Goal: Transaction & Acquisition: Book appointment/travel/reservation

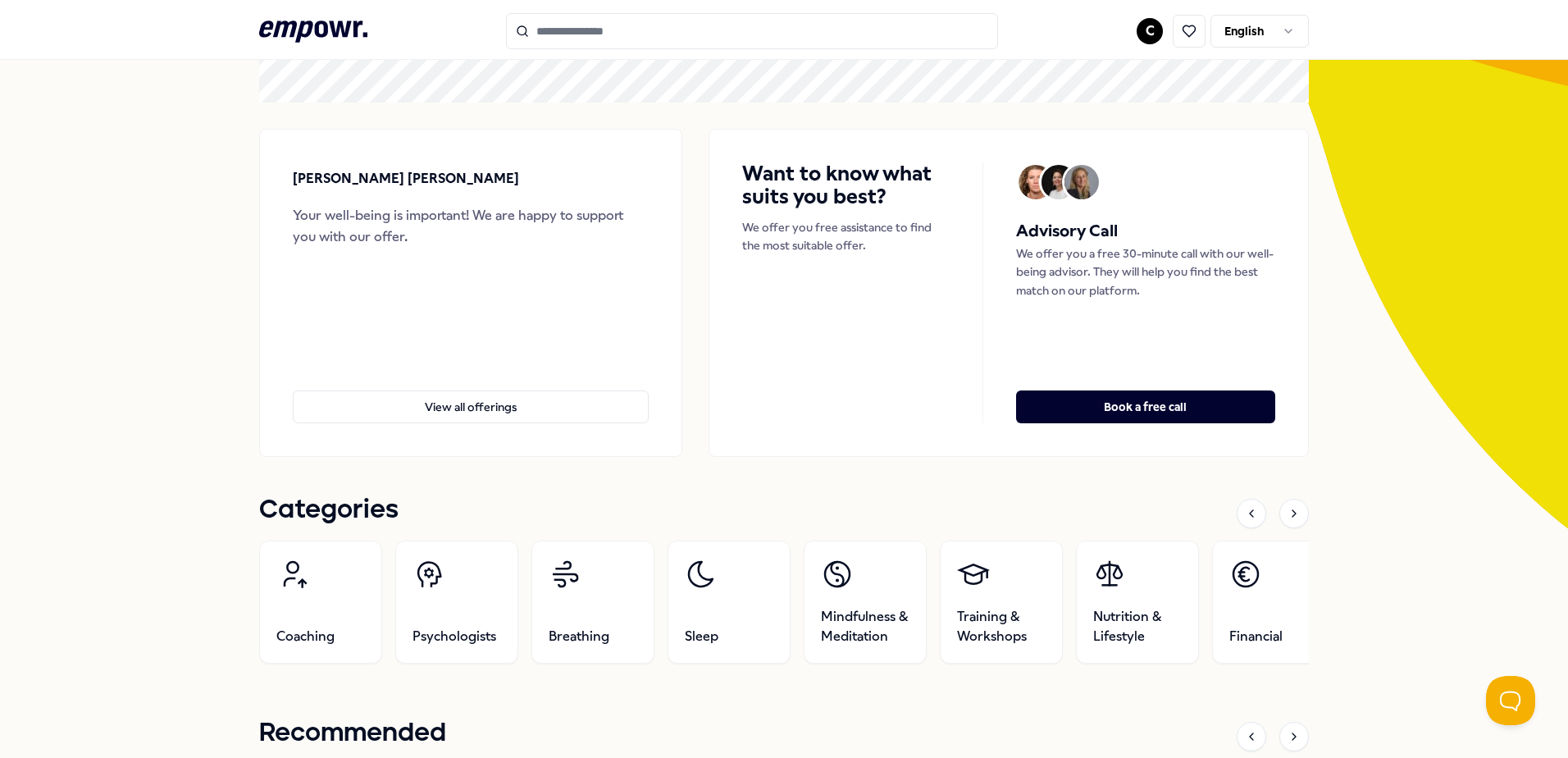
scroll to position [164, 0]
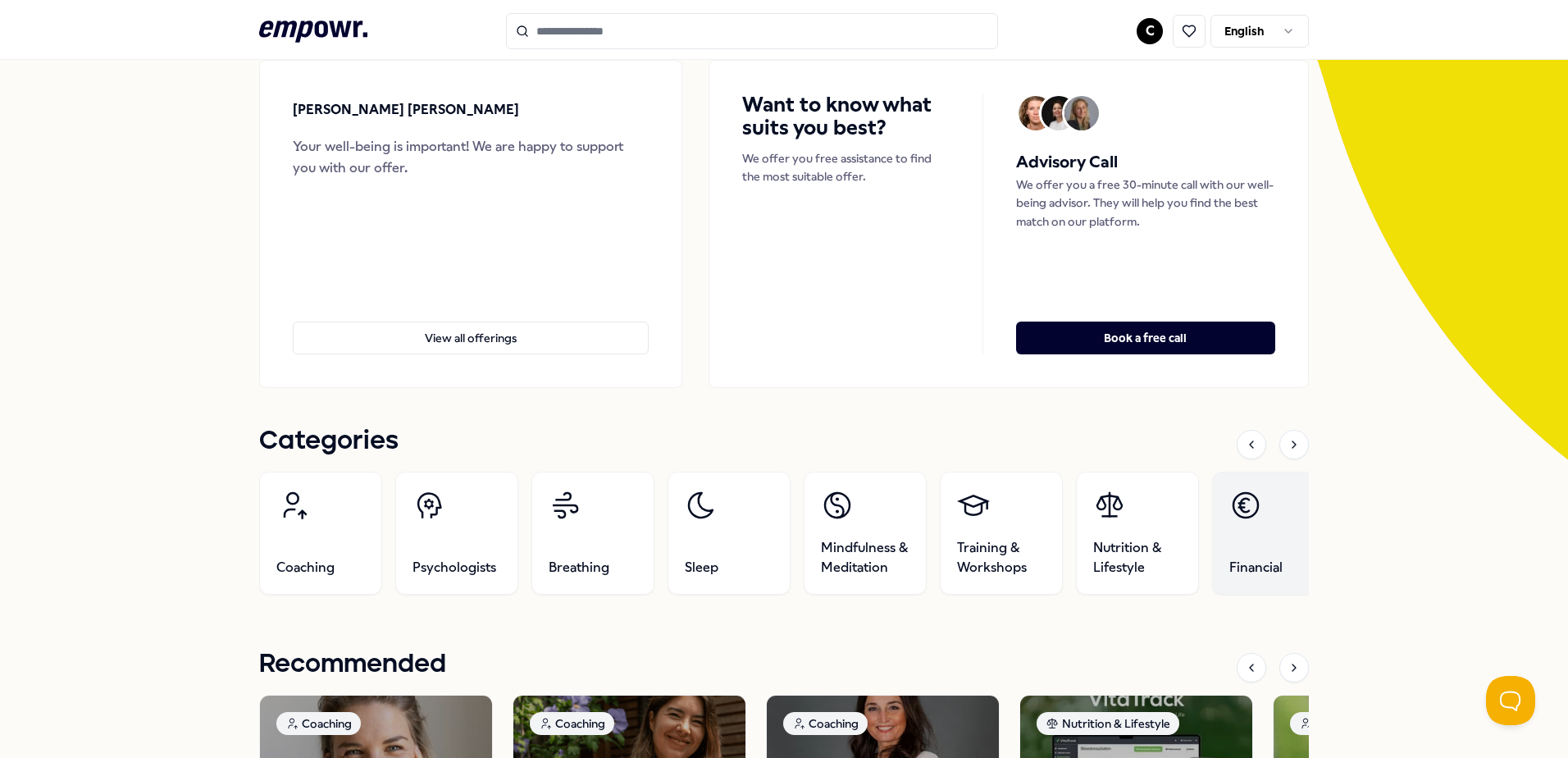
click at [1262, 503] on link "Financial" at bounding box center [1274, 533] width 123 height 123
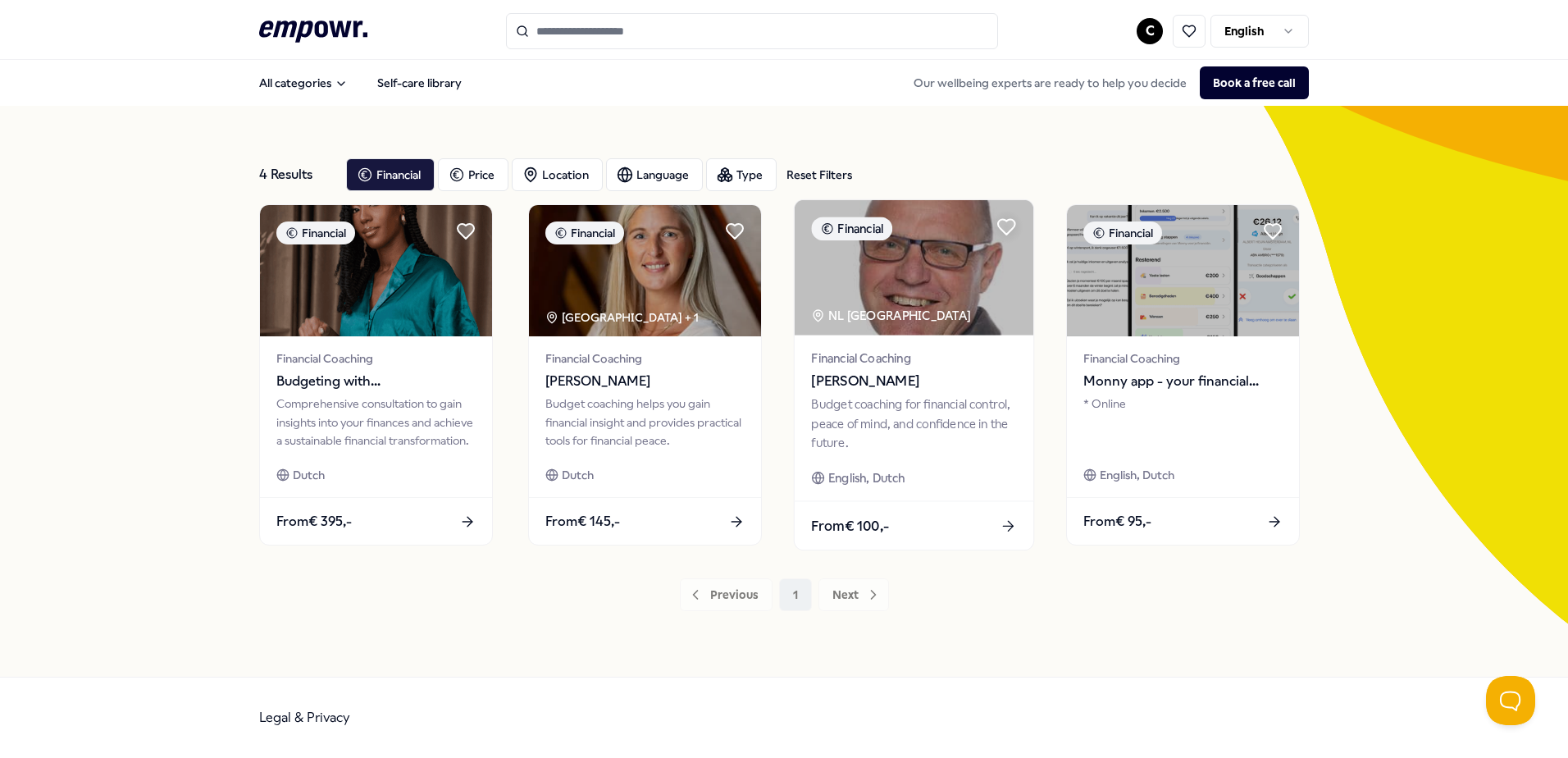
click at [939, 391] on span "[PERSON_NAME]" at bounding box center [914, 381] width 205 height 22
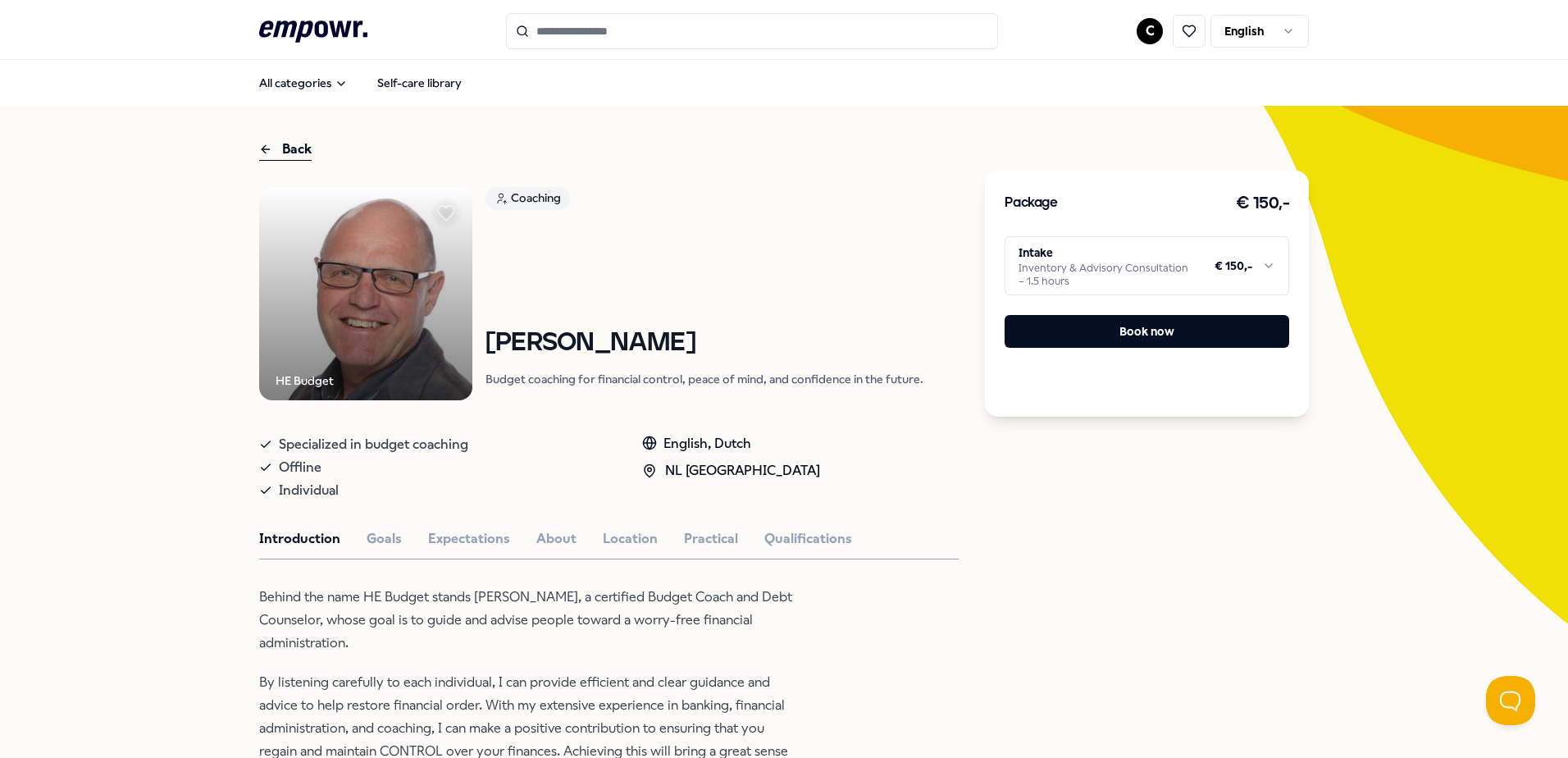
click at [1262, 263] on html ".empowr-logo_svg__cls-1{fill:#03032f} C English All categories Self-care librar…" at bounding box center [784, 379] width 1568 height 758
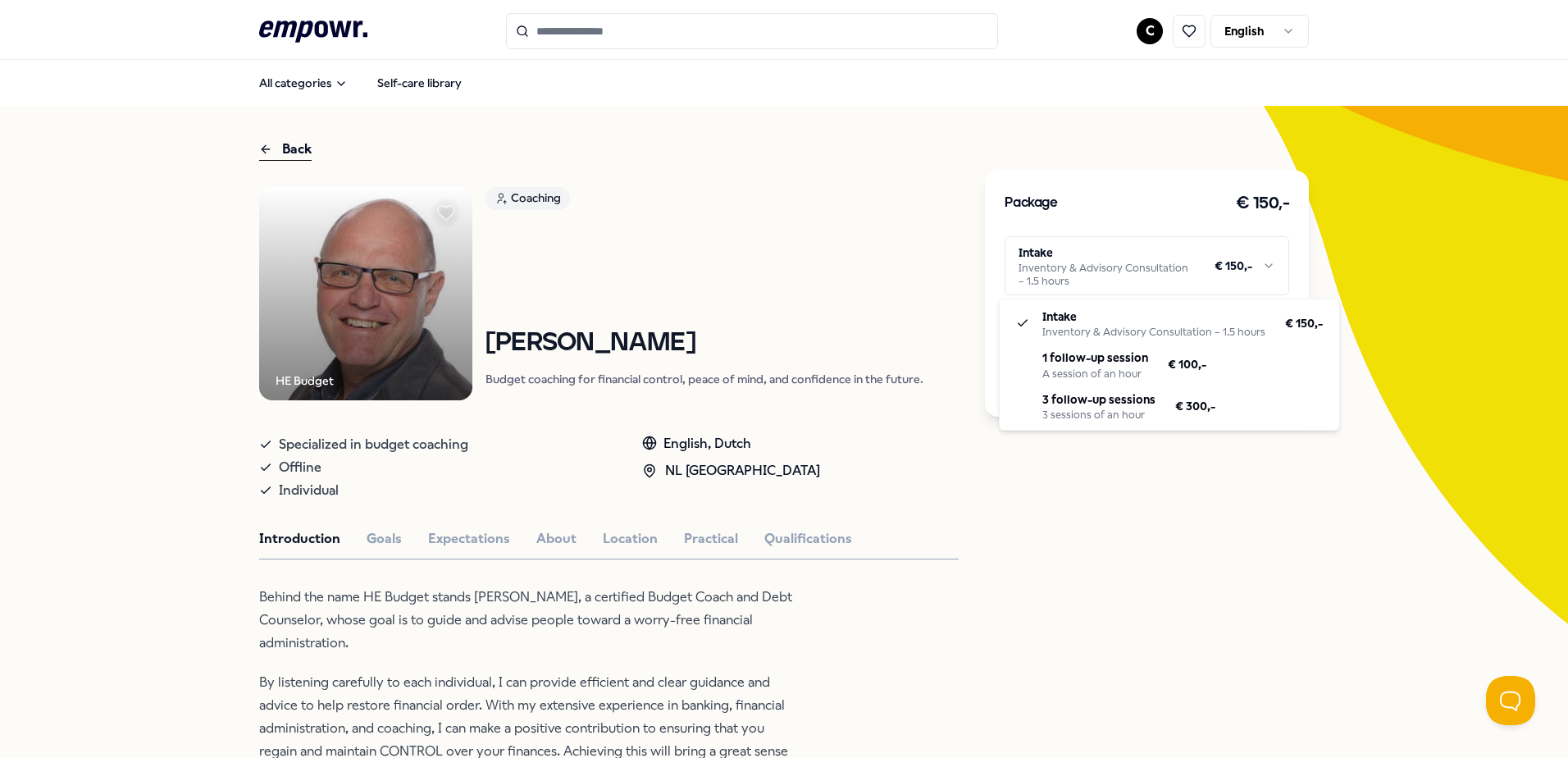
click at [1259, 266] on html ".empowr-logo_svg__cls-1{fill:#03032f} C English All categories Self-care librar…" at bounding box center [784, 379] width 1568 height 758
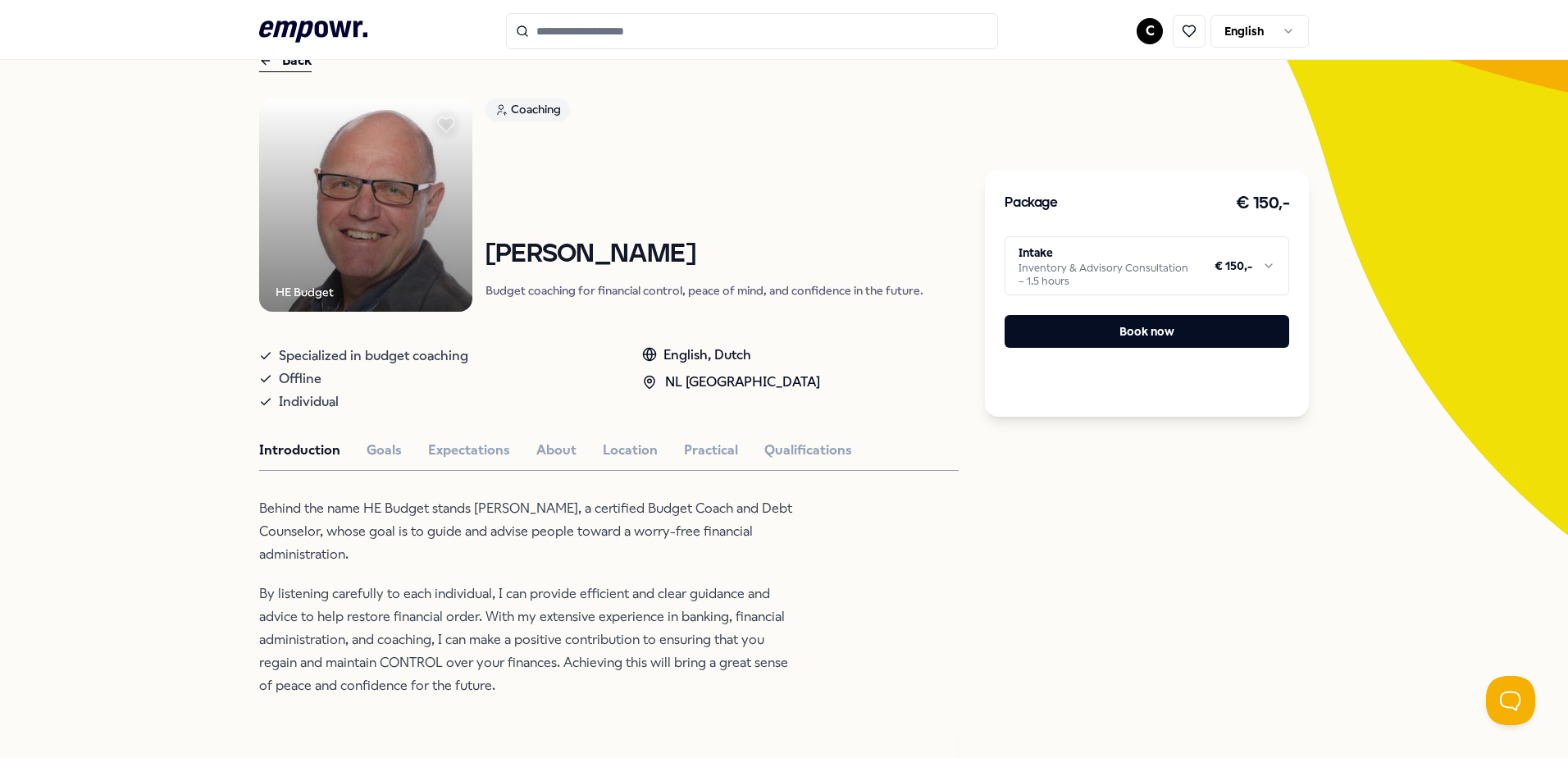
scroll to position [31, 0]
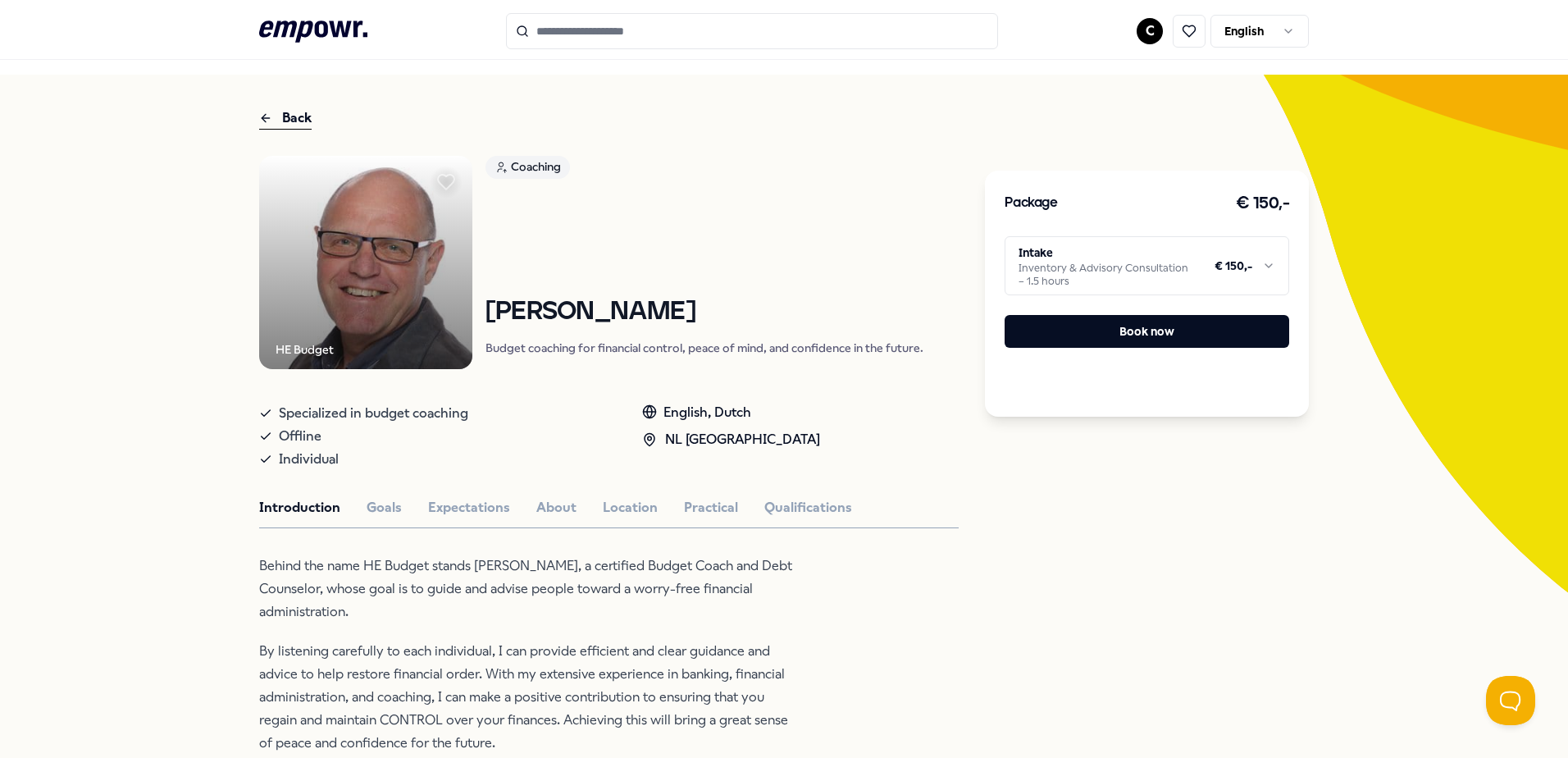
click at [396, 504] on div "Introduction Goals Expectations About Location Practical Qualifications" at bounding box center [609, 509] width 700 height 22
click at [384, 505] on button "Goals" at bounding box center [384, 509] width 35 height 22
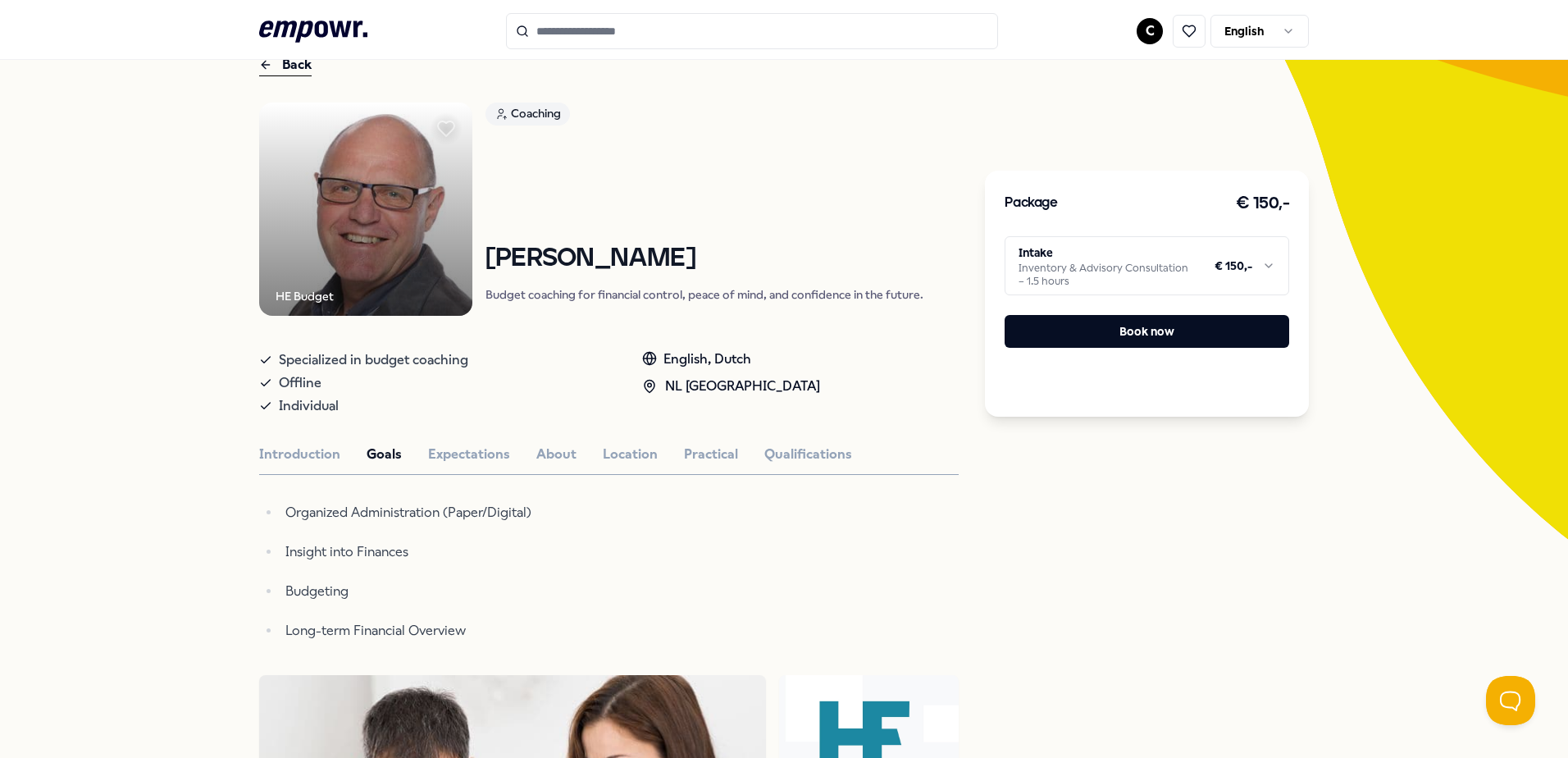
scroll to position [113, 0]
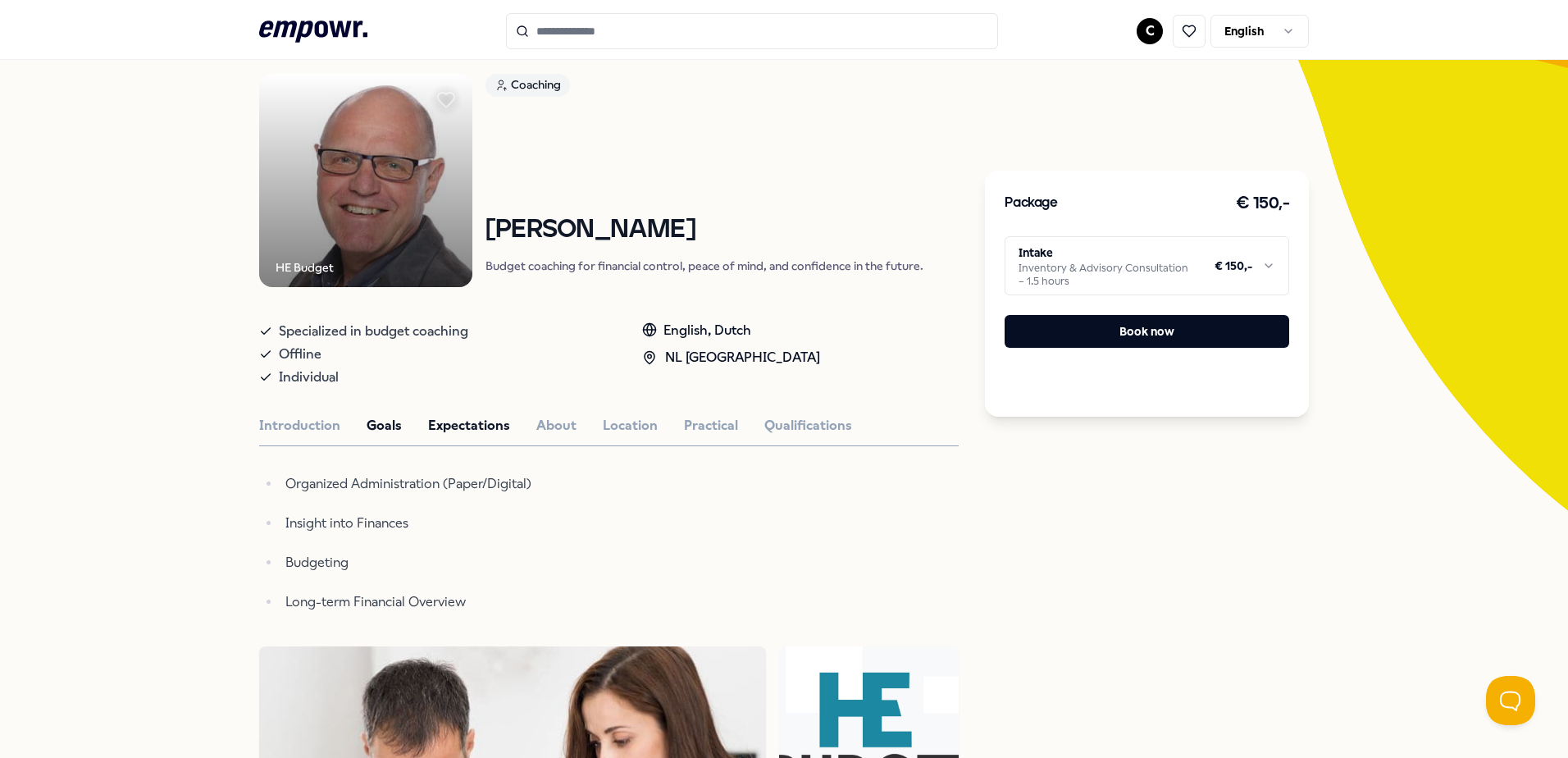
click at [436, 417] on button "Expectations" at bounding box center [469, 426] width 82 height 22
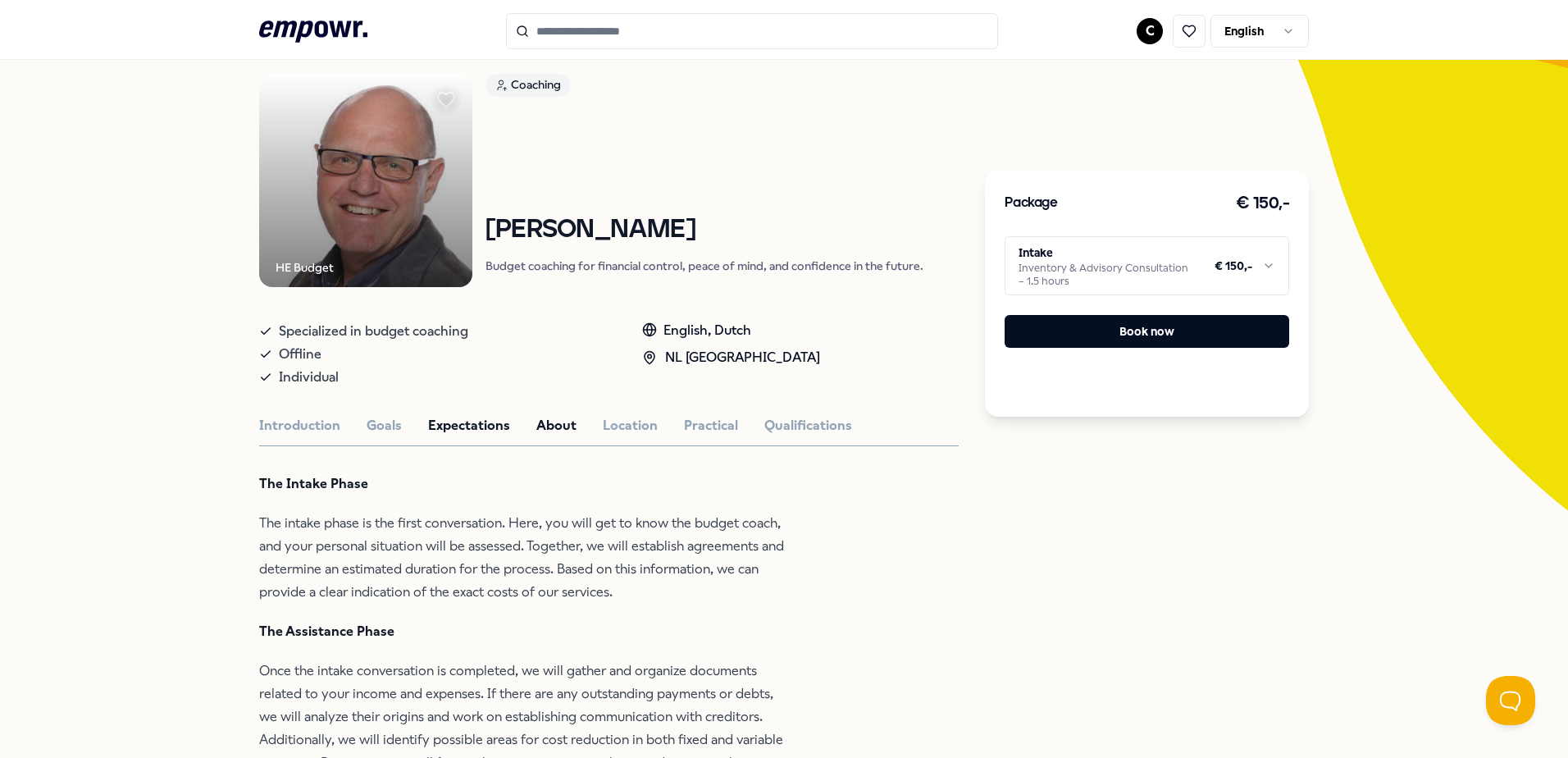
click at [562, 424] on button "About" at bounding box center [556, 426] width 40 height 22
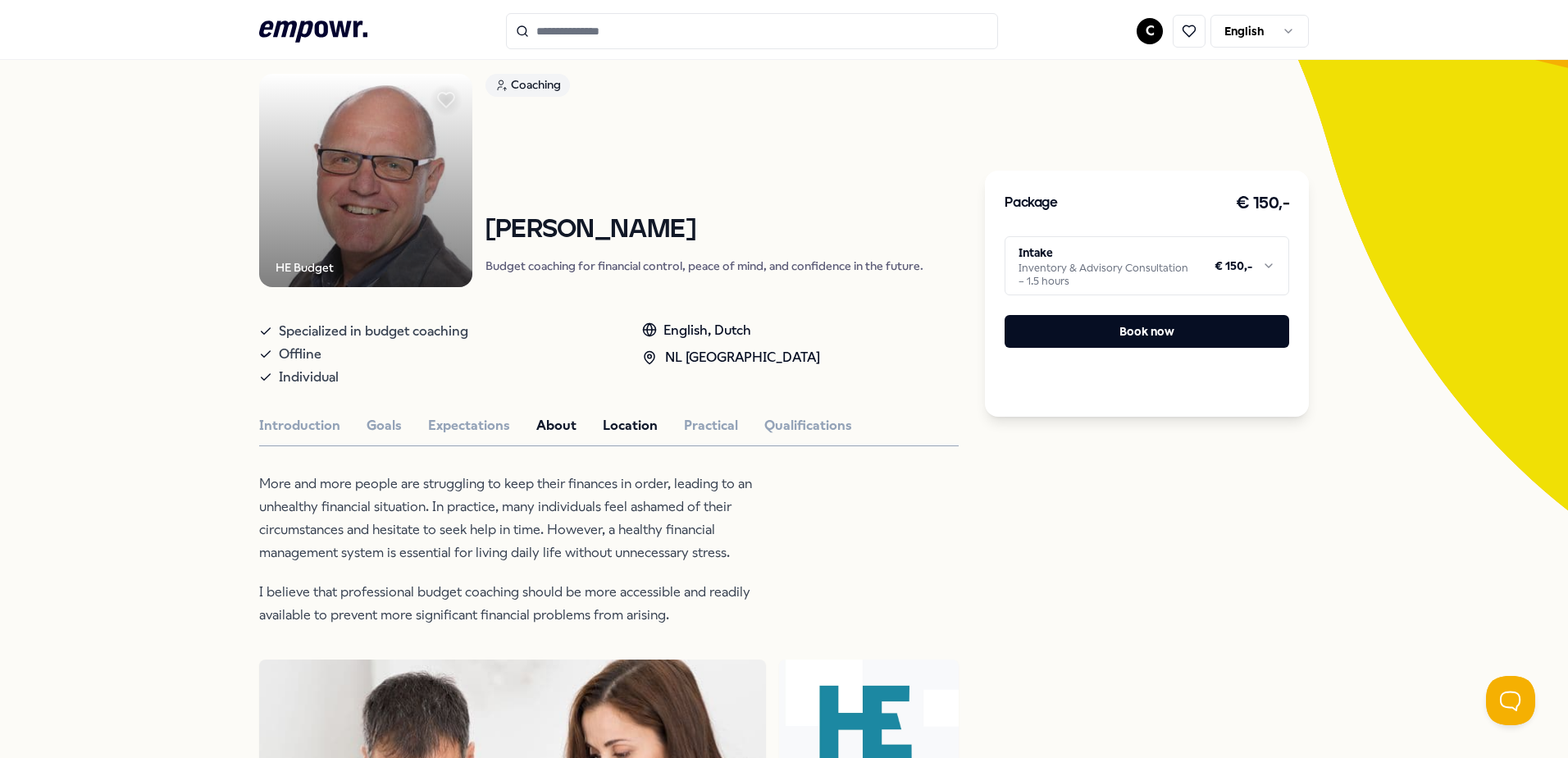
click at [626, 431] on button "Location" at bounding box center [631, 426] width 55 height 22
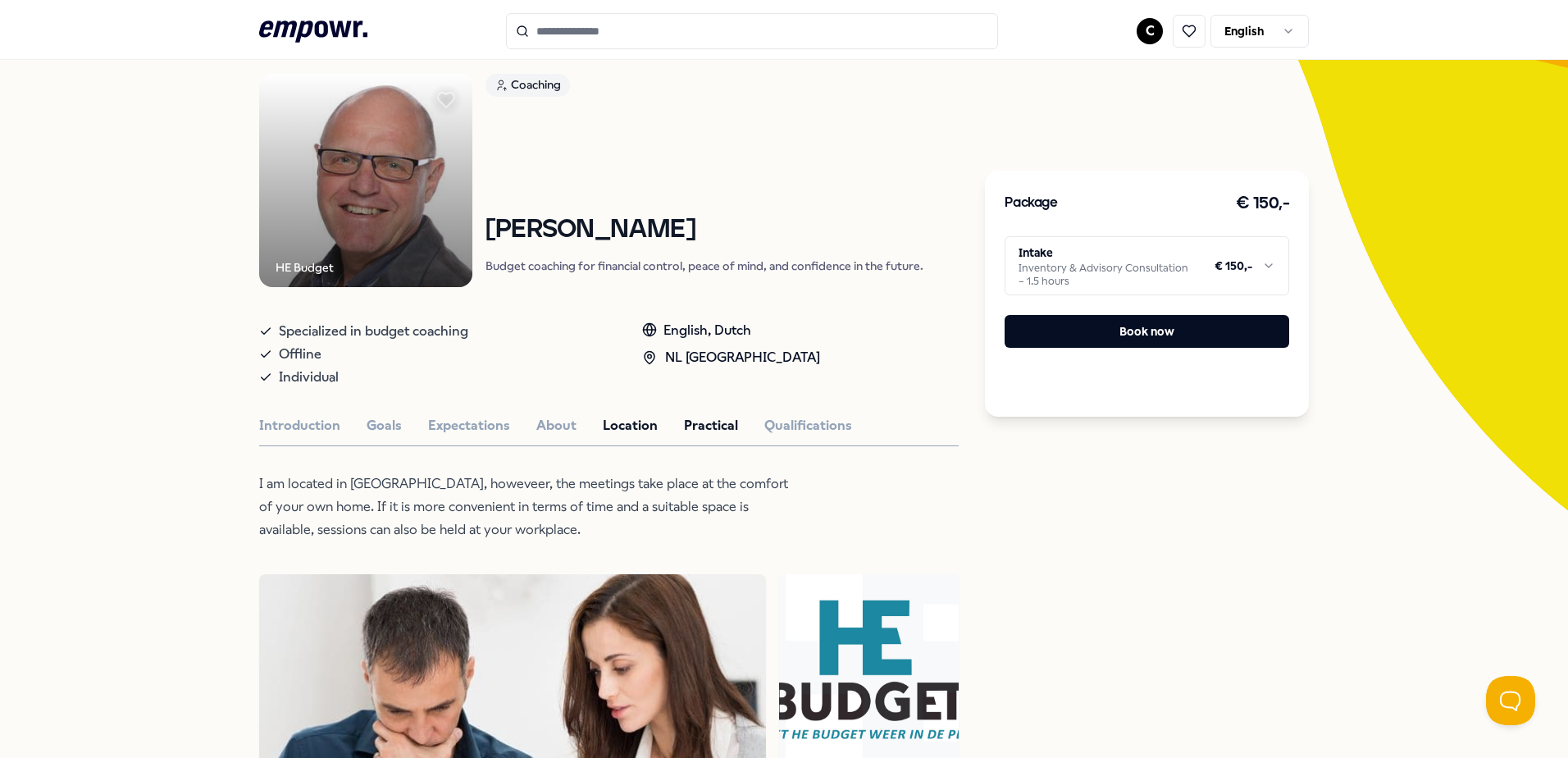
click at [685, 424] on button "Practical" at bounding box center [711, 426] width 54 height 22
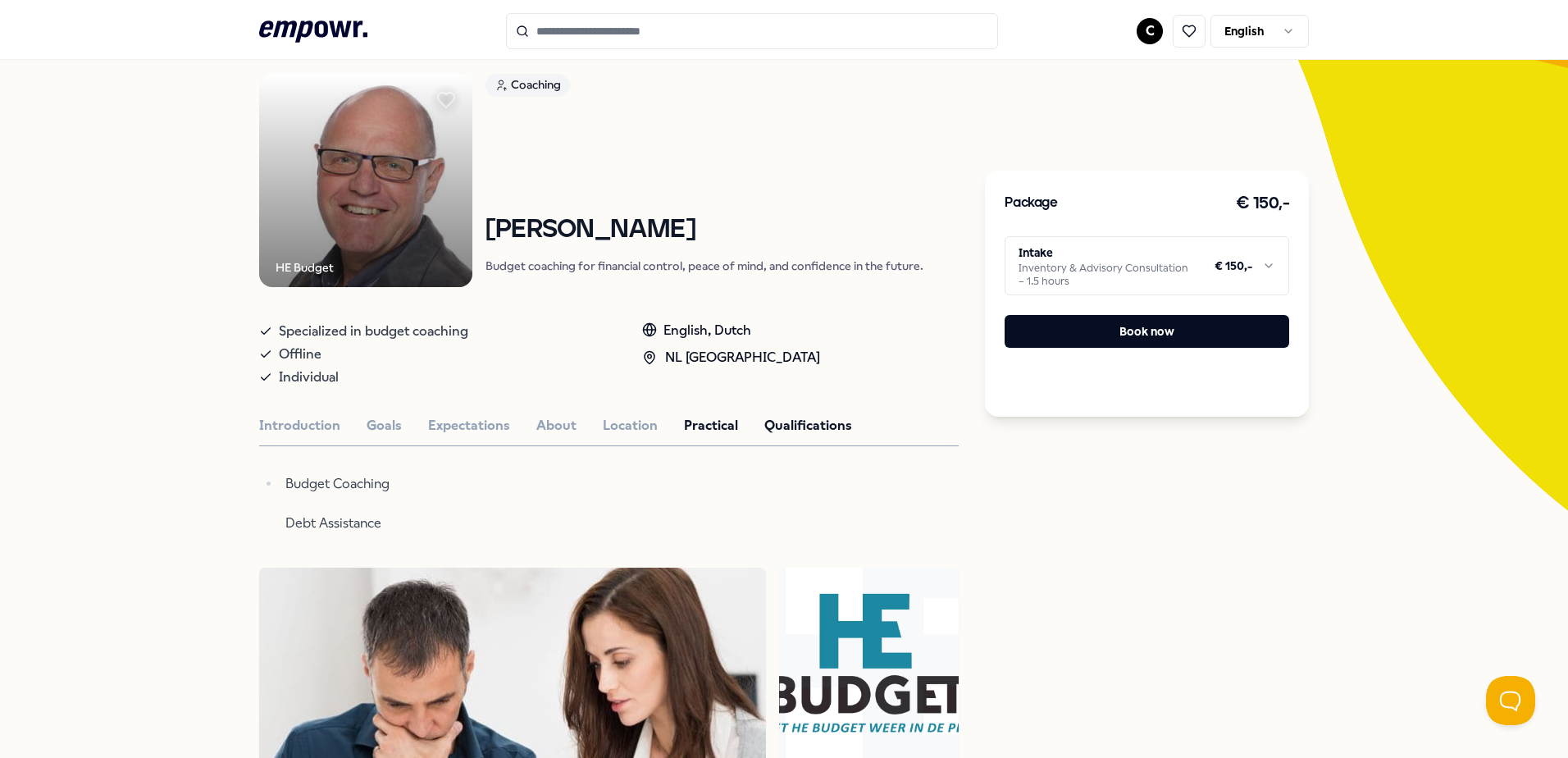
click at [788, 430] on button "Qualifications" at bounding box center [808, 426] width 88 height 22
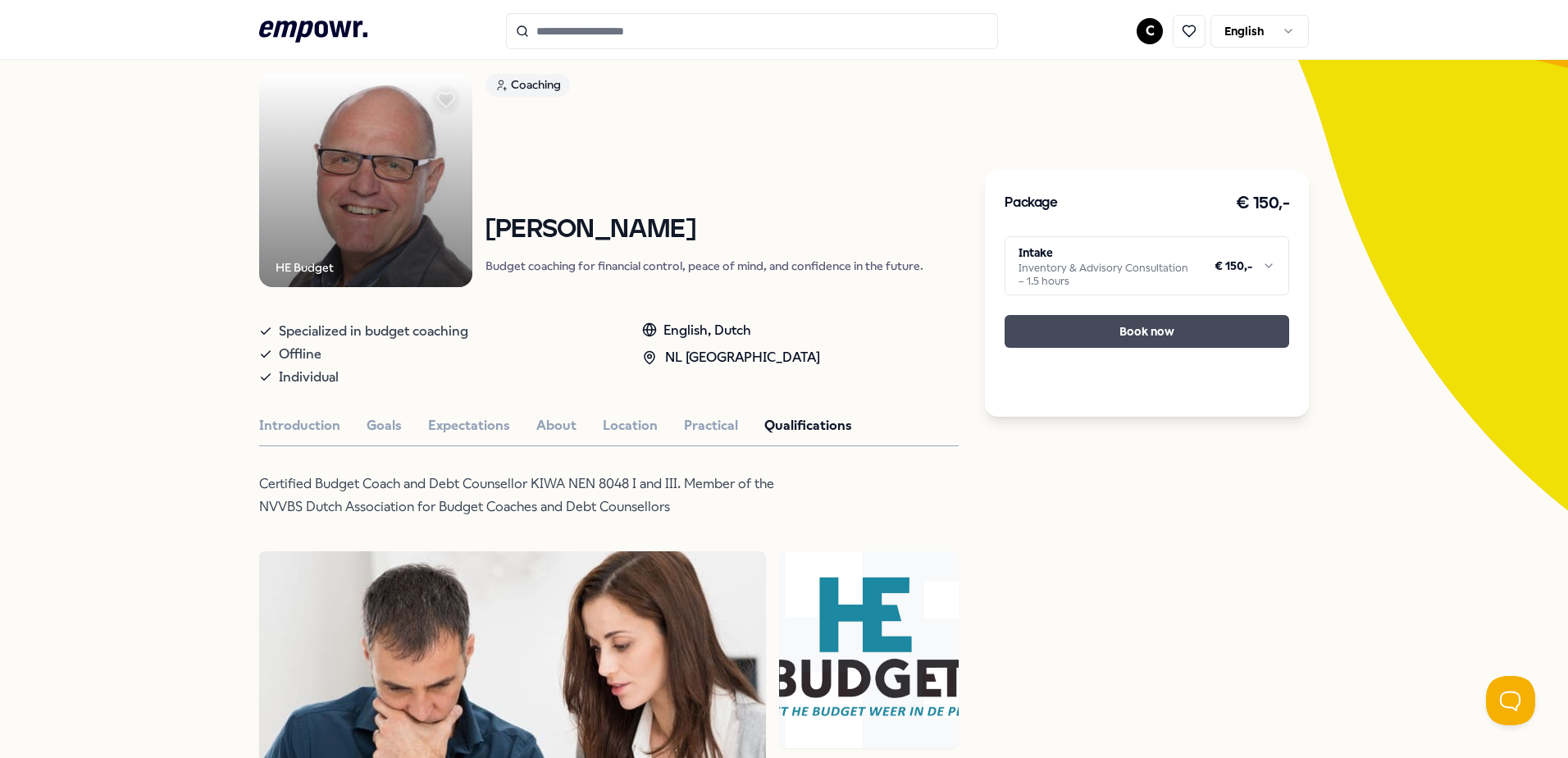
click at [1134, 329] on button "Book now" at bounding box center [1147, 332] width 284 height 33
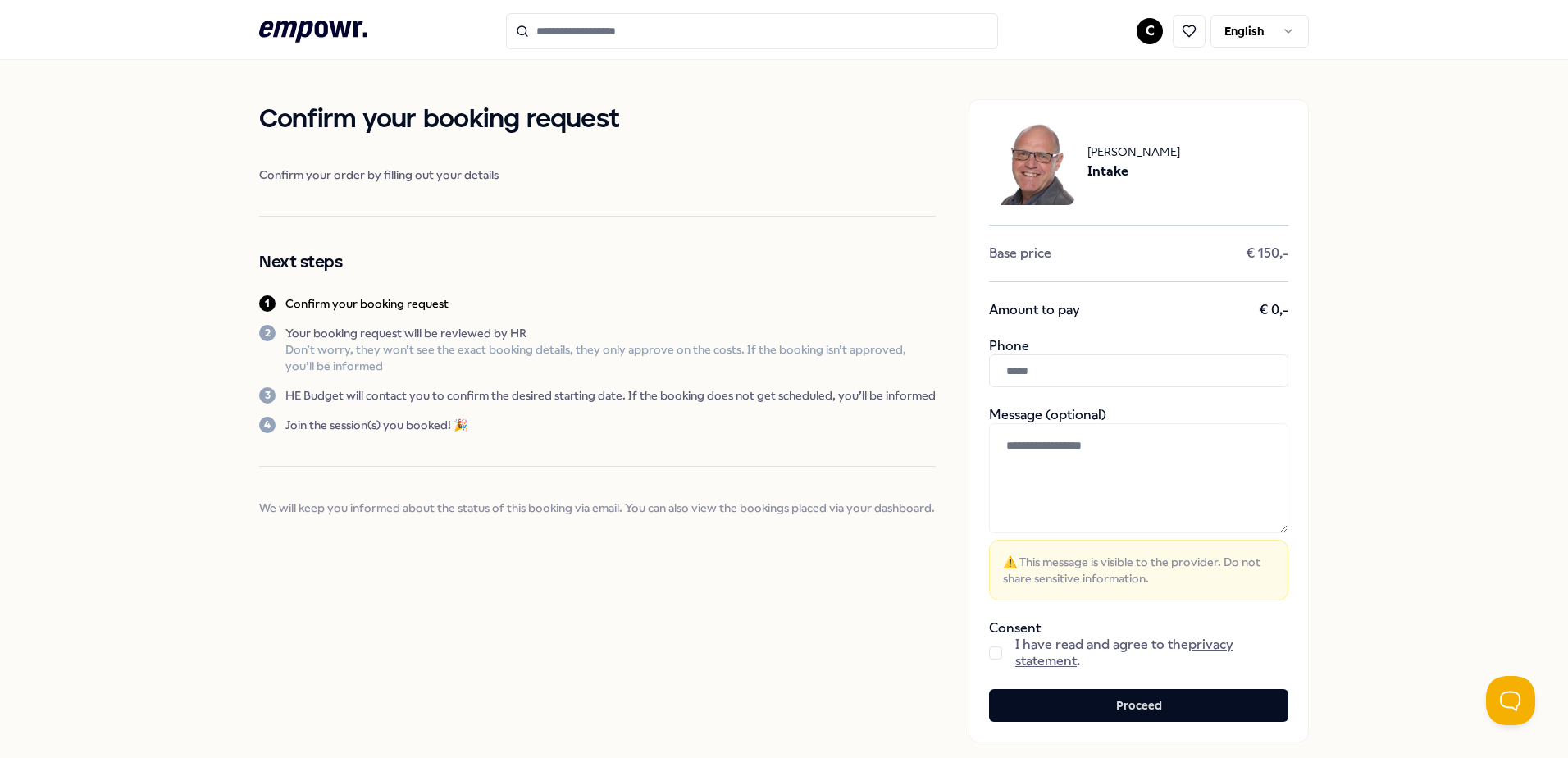
click at [989, 651] on button "button" at bounding box center [995, 652] width 13 height 13
click at [1006, 373] on input "text" at bounding box center [1139, 371] width 299 height 33
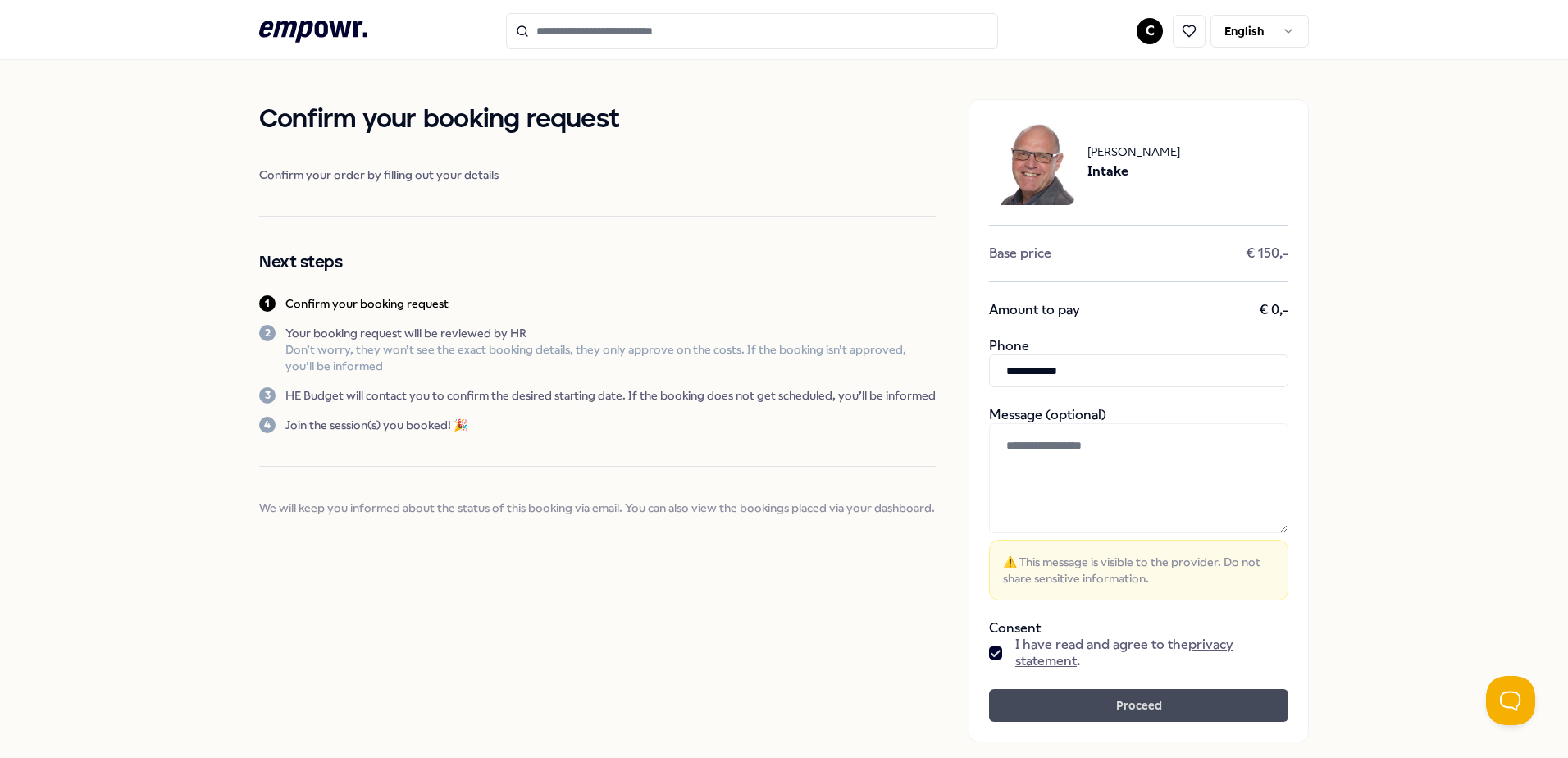
type input "**********"
click at [1141, 698] on button "Proceed" at bounding box center [1139, 706] width 299 height 33
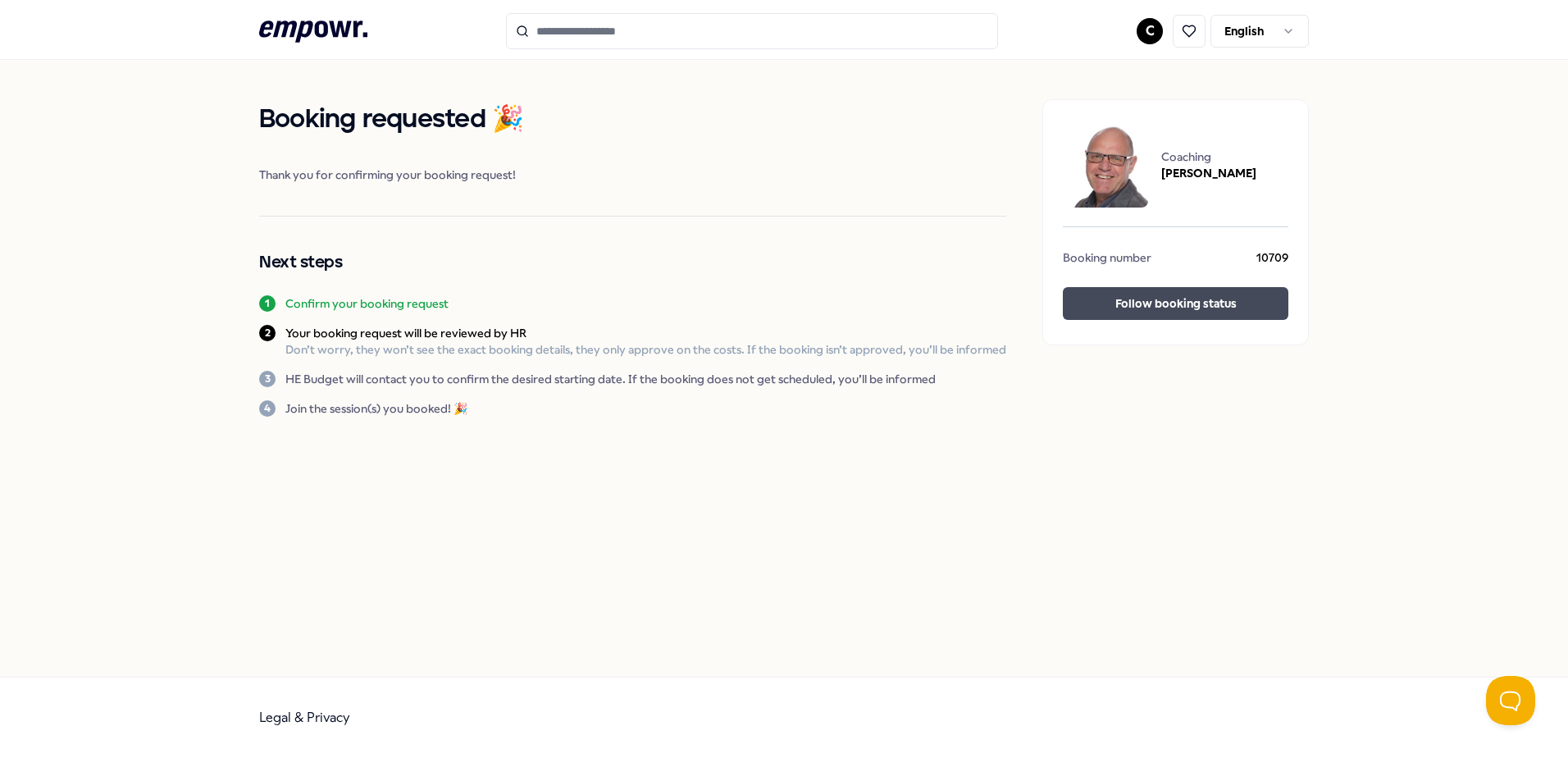
click at [1227, 291] on button "Follow booking status" at bounding box center [1175, 304] width 226 height 33
